Goal: Entertainment & Leisure: Consume media (video, audio)

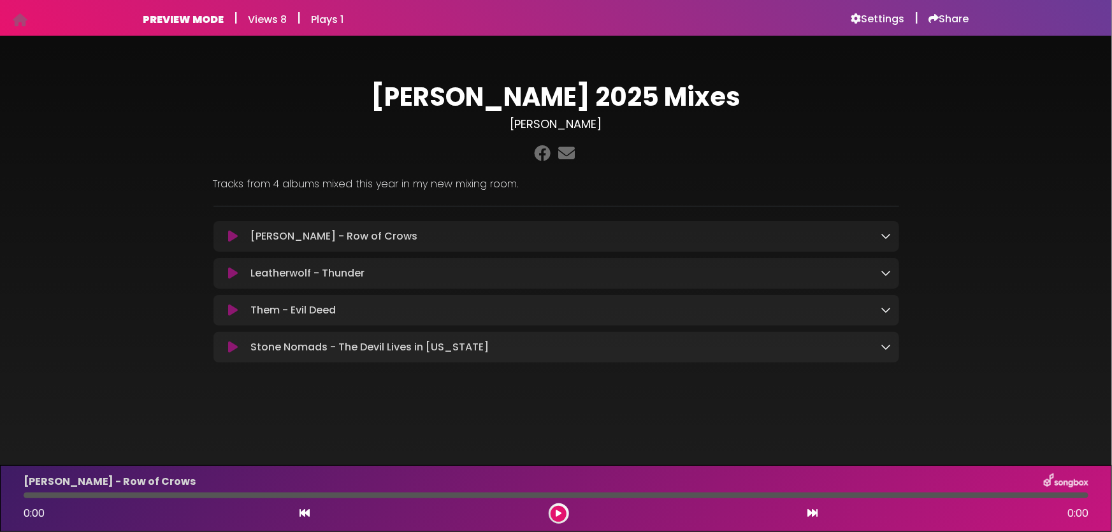
click at [233, 242] on icon at bounding box center [233, 236] width 10 height 13
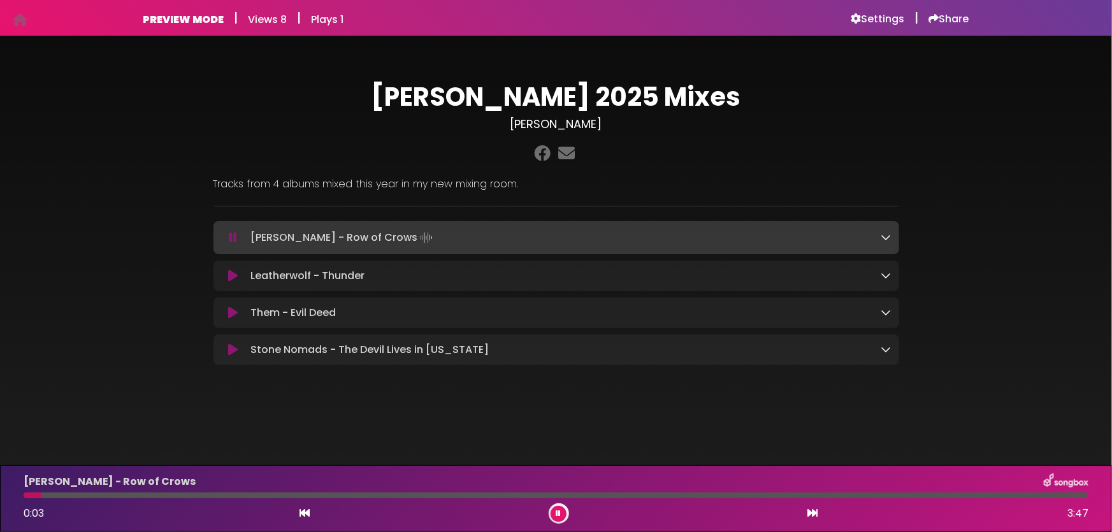
click at [880, 236] on div "[PERSON_NAME] - Row of Crows Loading Track..." at bounding box center [568, 238] width 646 height 18
click at [883, 233] on icon at bounding box center [886, 237] width 10 height 10
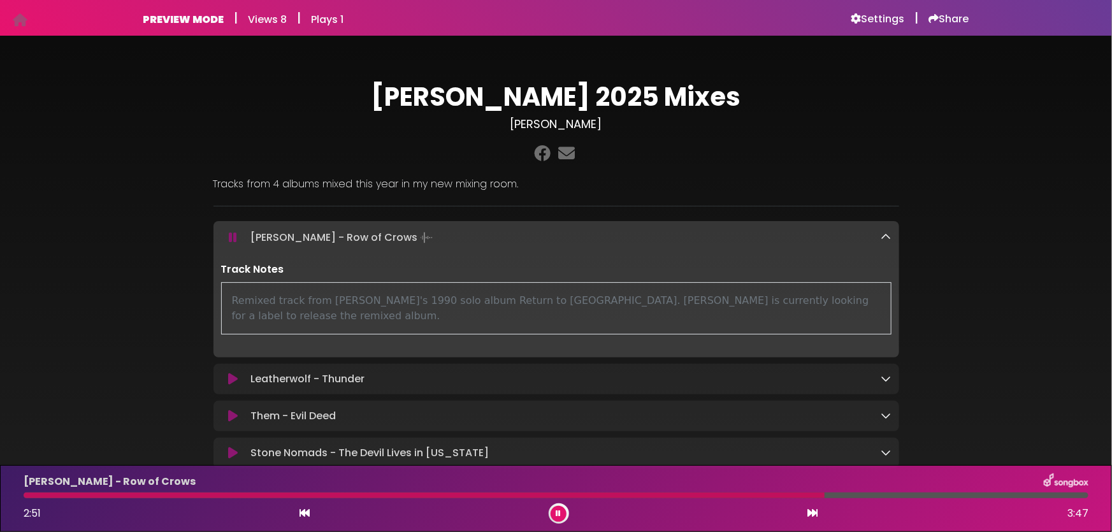
click at [236, 410] on icon at bounding box center [233, 416] width 10 height 13
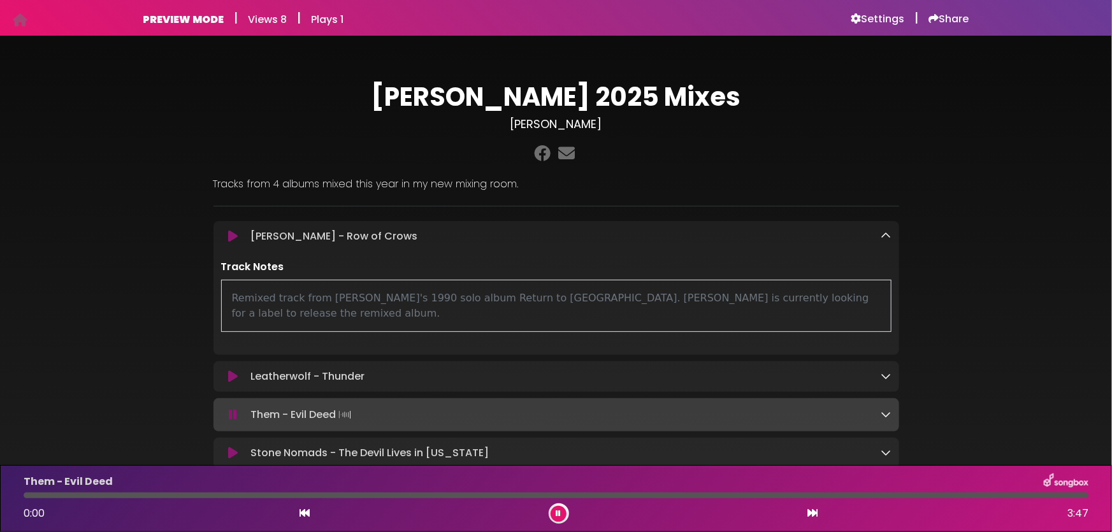
click at [236, 408] on icon at bounding box center [233, 414] width 8 height 13
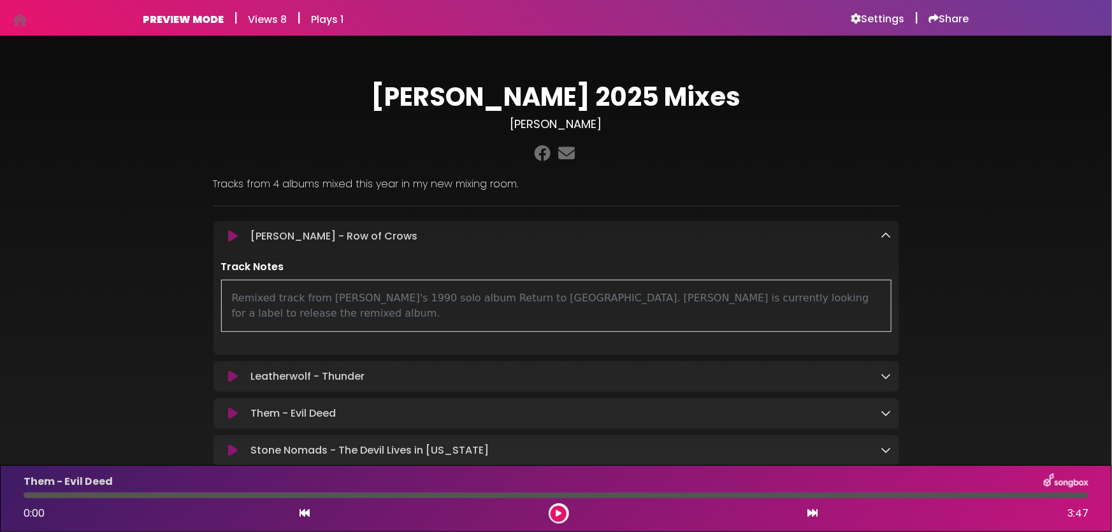
click at [236, 407] on icon at bounding box center [233, 413] width 10 height 13
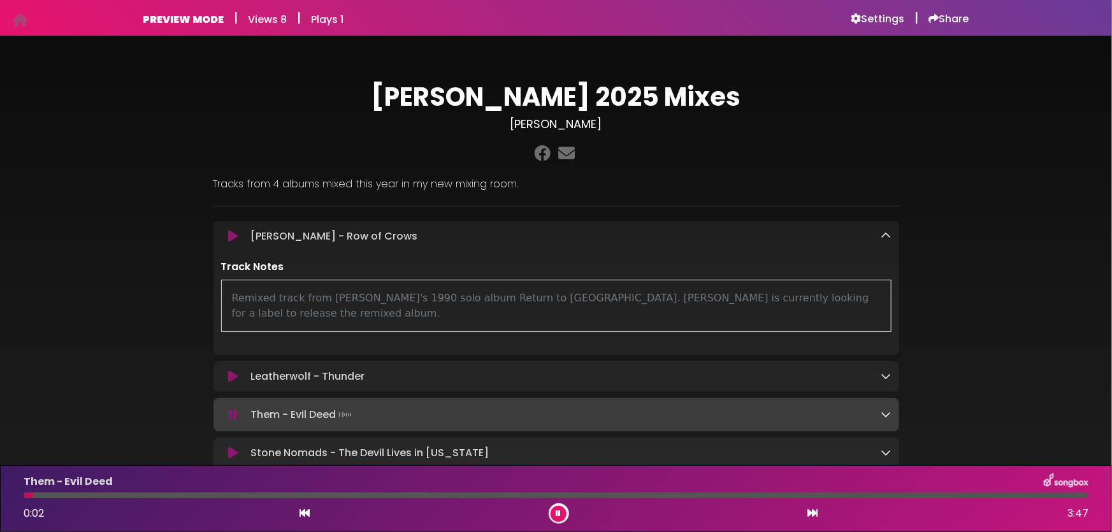
click at [882, 409] on icon at bounding box center [886, 414] width 10 height 10
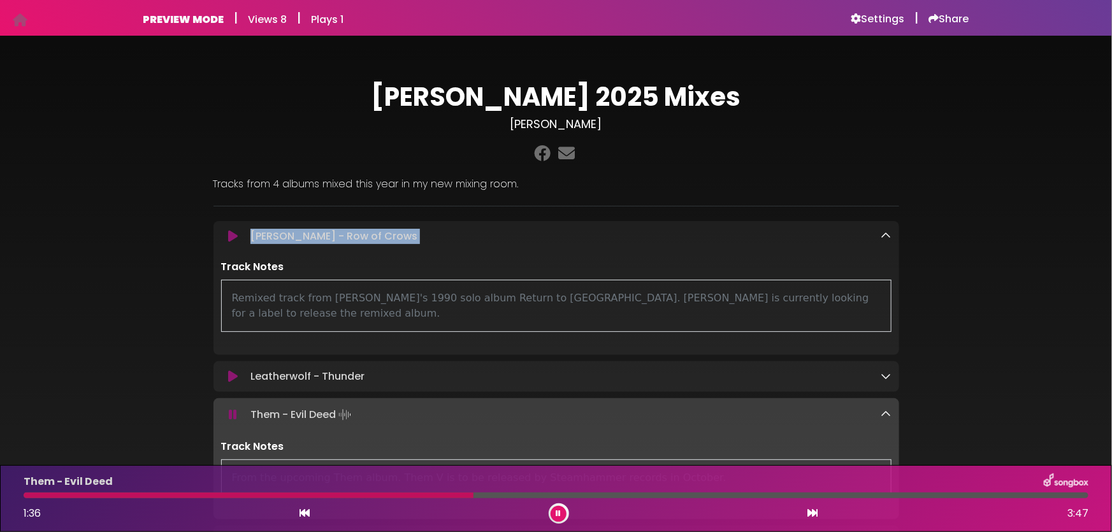
click at [927, 210] on div "[PERSON_NAME] 2025 Mixes [PERSON_NAME]" at bounding box center [556, 314] width 841 height 526
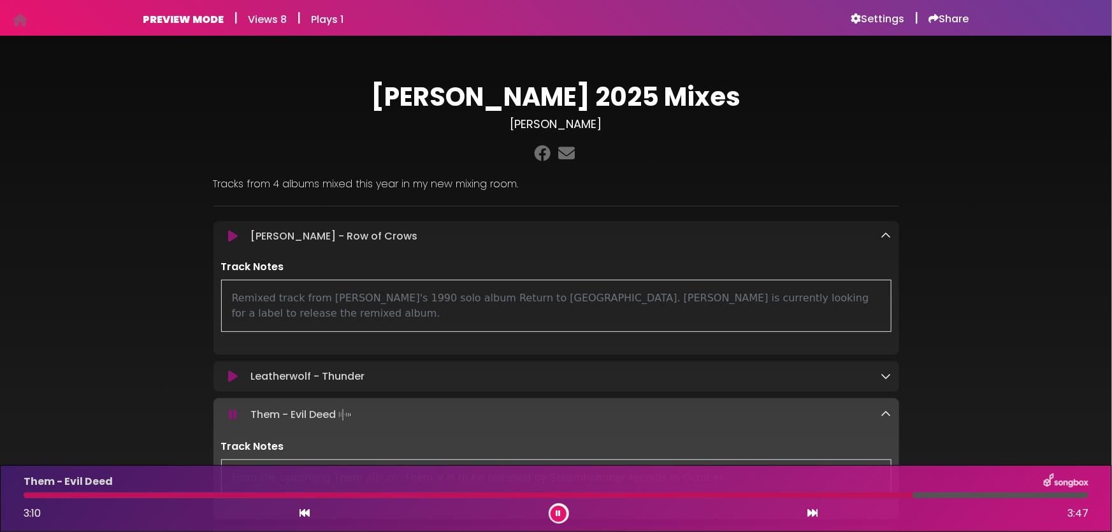
drag, startPoint x: 1049, startPoint y: 121, endPoint x: 914, endPoint y: 80, distance: 141.1
click at [914, 80] on div "[PERSON_NAME] 2025 Mixes [PERSON_NAME]" at bounding box center [556, 314] width 841 height 526
click at [230, 370] on icon at bounding box center [233, 376] width 10 height 13
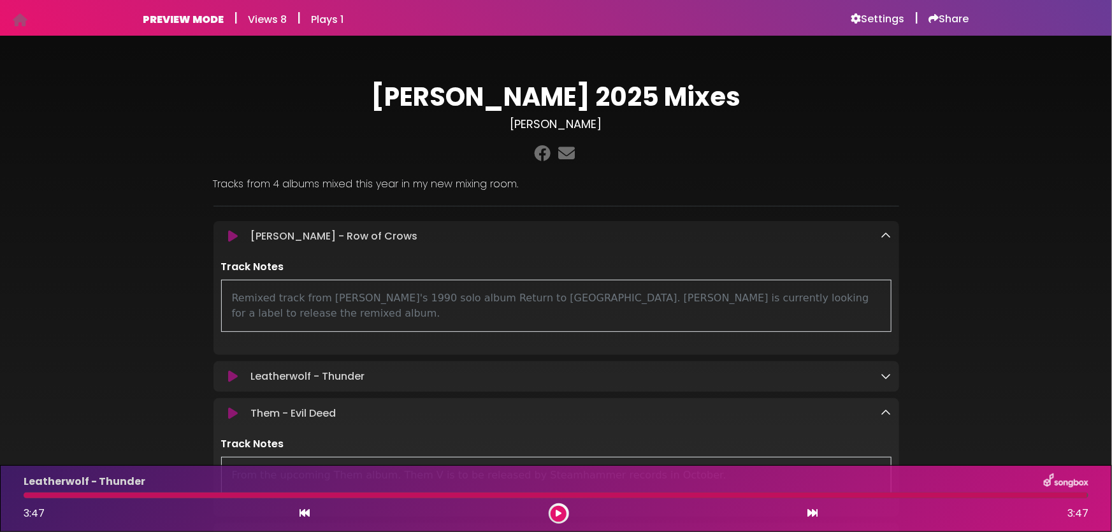
click at [231, 370] on icon at bounding box center [233, 376] width 10 height 13
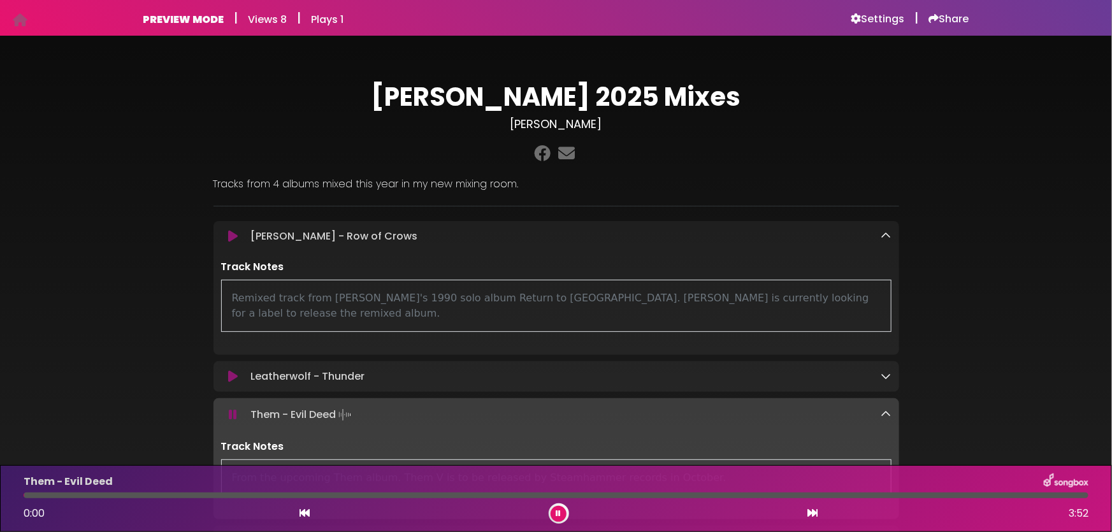
click at [232, 370] on icon at bounding box center [233, 376] width 10 height 13
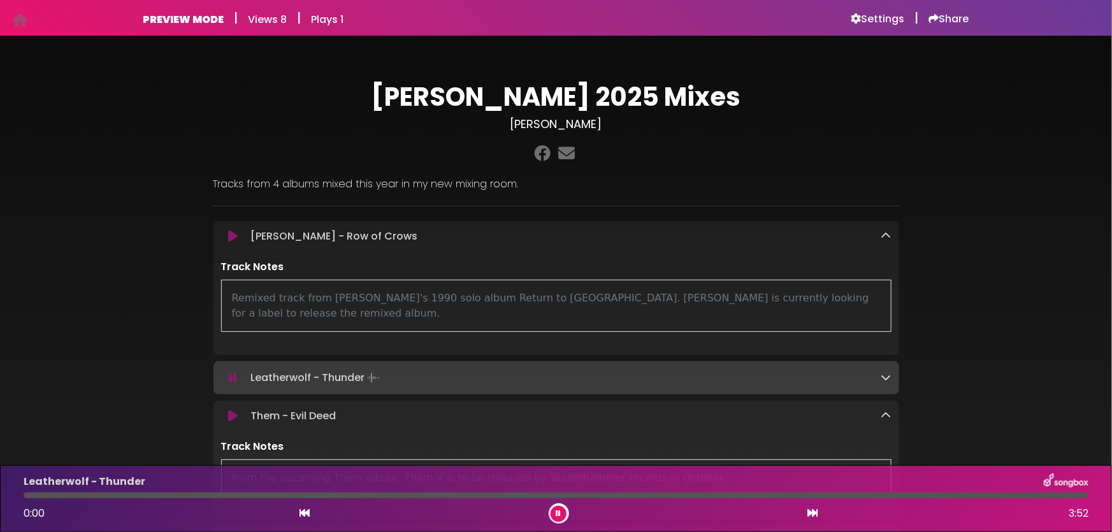
click at [232, 372] on icon at bounding box center [233, 378] width 8 height 13
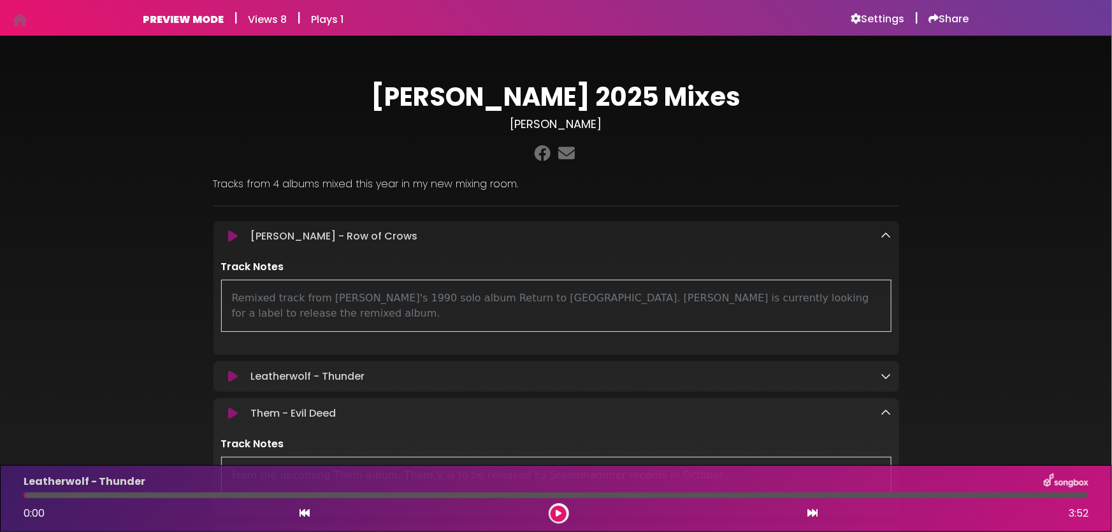
click at [235, 370] on icon at bounding box center [233, 376] width 10 height 13
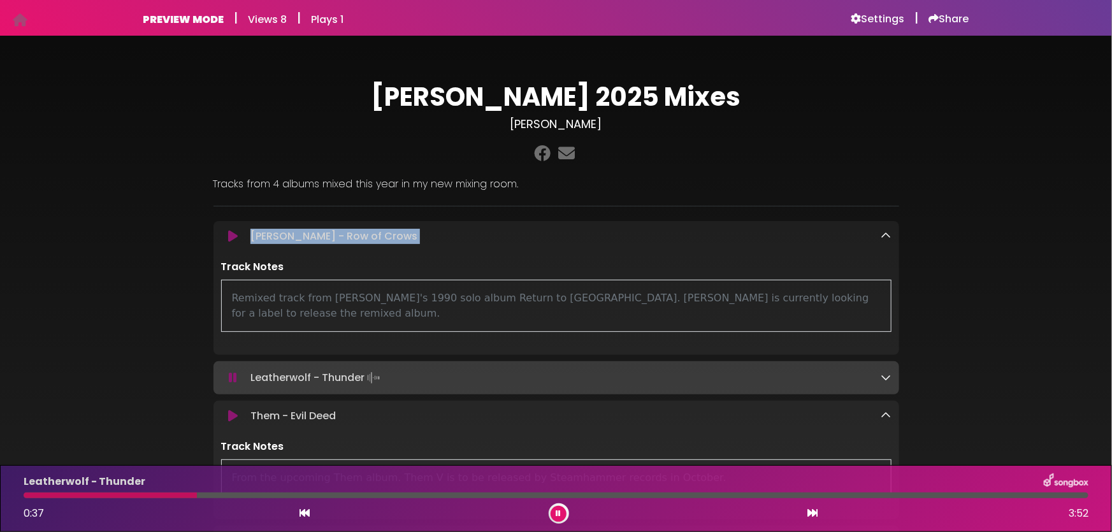
drag, startPoint x: 1036, startPoint y: 193, endPoint x: 1037, endPoint y: 237, distance: 44.0
click at [1037, 237] on div "[PERSON_NAME] 2025 Mixes [PERSON_NAME] ×" at bounding box center [556, 314] width 1112 height 526
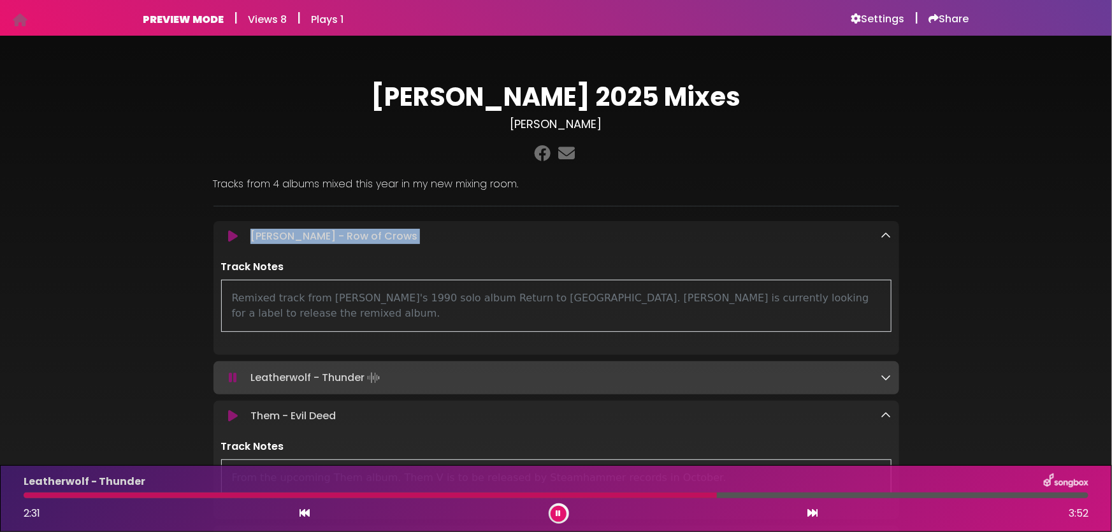
click at [556, 517] on icon at bounding box center [558, 514] width 5 height 8
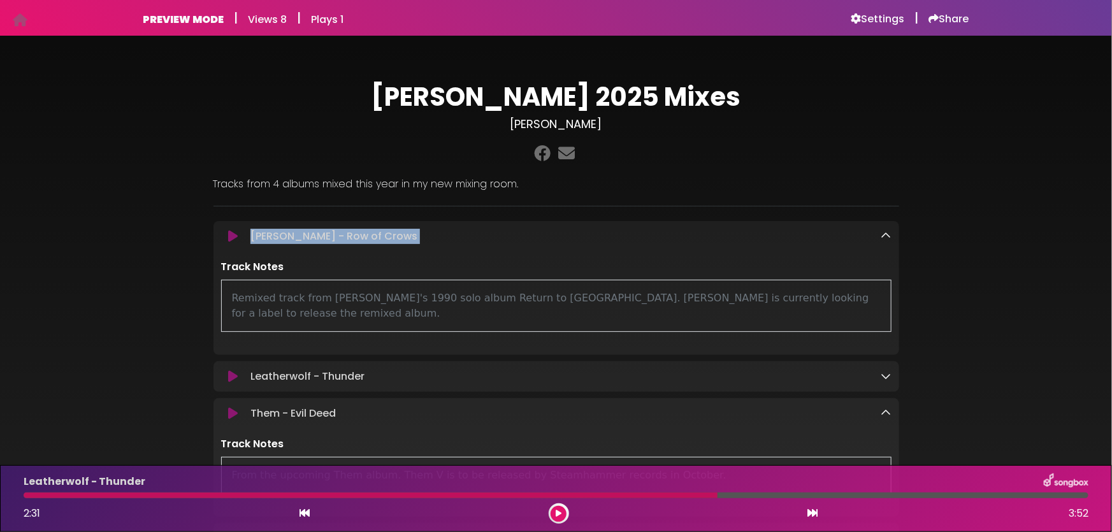
click at [981, 217] on div "[PERSON_NAME] 2025 Mixes [PERSON_NAME] ×" at bounding box center [556, 313] width 1112 height 524
click at [1095, 138] on div "[PERSON_NAME] 2025 Mixes [PERSON_NAME] ×" at bounding box center [556, 313] width 1112 height 524
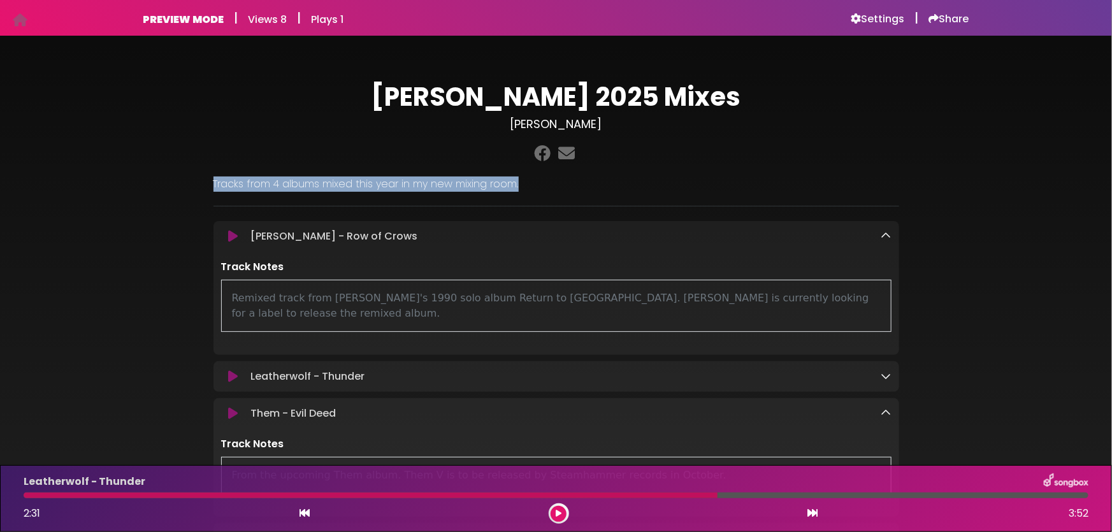
drag, startPoint x: 1095, startPoint y: 138, endPoint x: 1095, endPoint y: 193, distance: 55.4
click at [1095, 193] on div "[PERSON_NAME] 2025 Mixes [PERSON_NAME] ×" at bounding box center [556, 313] width 1112 height 524
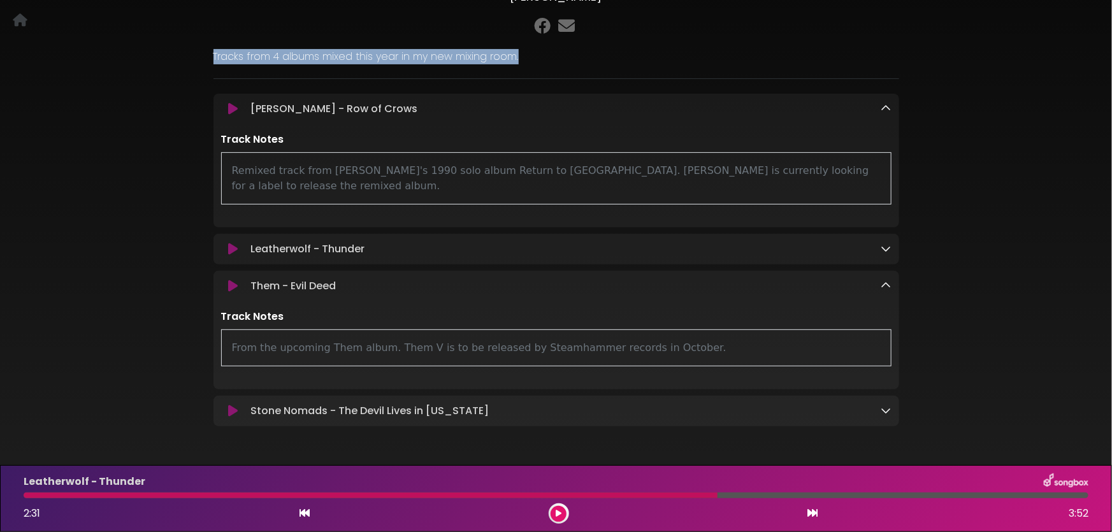
scroll to position [155, 0]
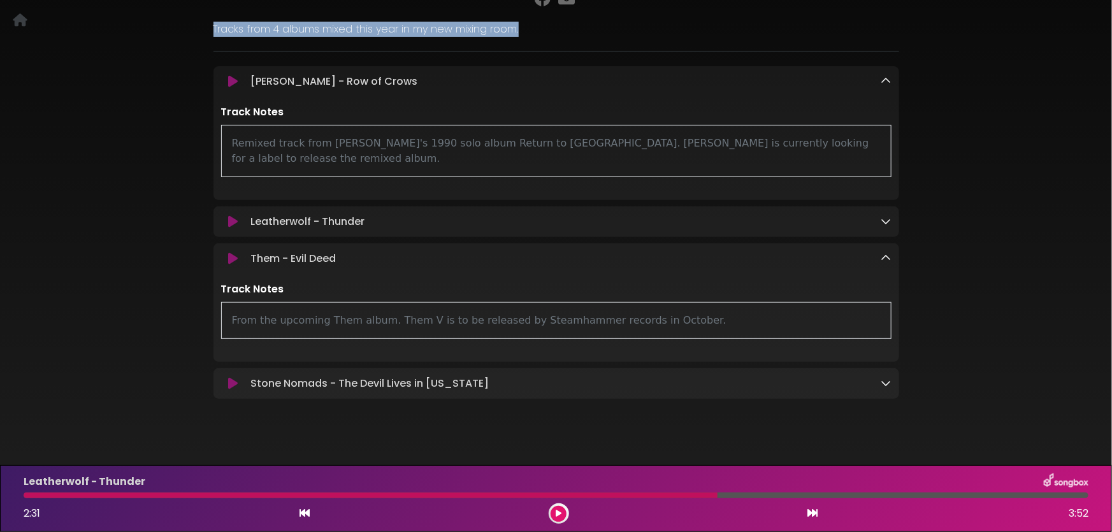
click at [233, 377] on icon at bounding box center [233, 383] width 10 height 13
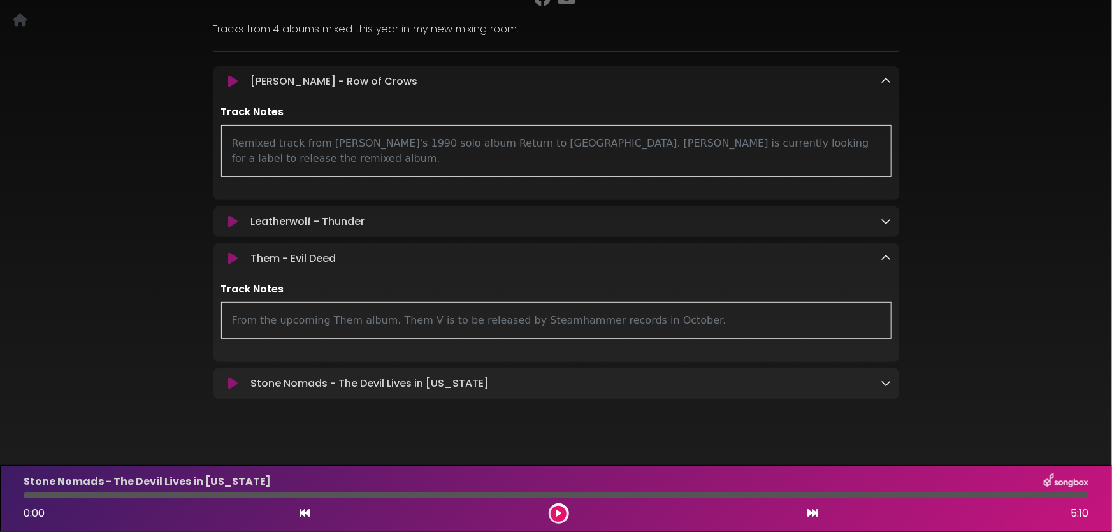
click at [313, 376] on p "Stone Nomads - The Devil Lives in [US_STATE] Loading Track..." at bounding box center [369, 383] width 238 height 15
click at [231, 377] on icon at bounding box center [233, 383] width 10 height 13
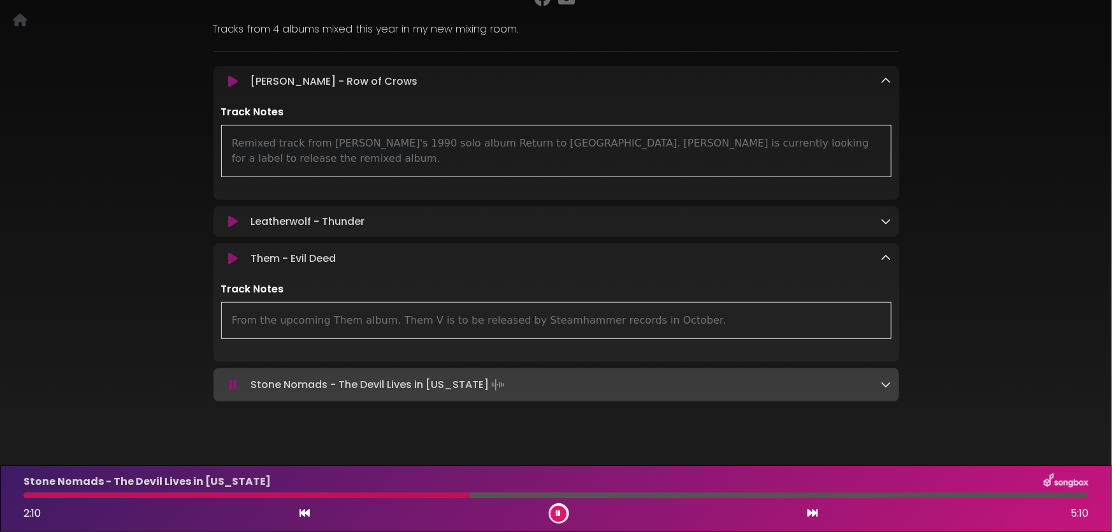
click at [561, 516] on button at bounding box center [559, 514] width 16 height 16
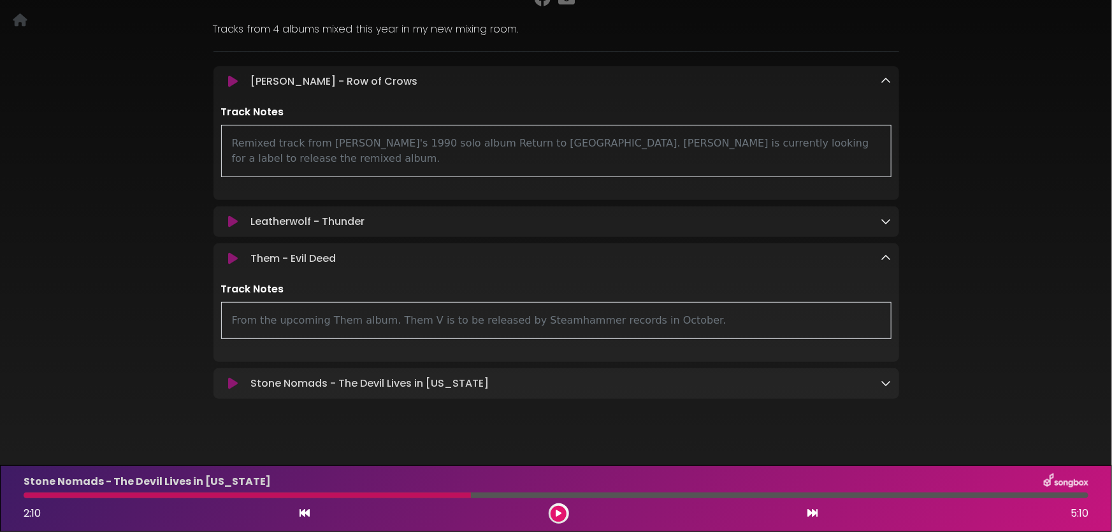
click at [64, 57] on div "[PERSON_NAME] 2025 Mixes [PERSON_NAME] ×" at bounding box center [556, 158] width 1112 height 524
